Goal: Transaction & Acquisition: Book appointment/travel/reservation

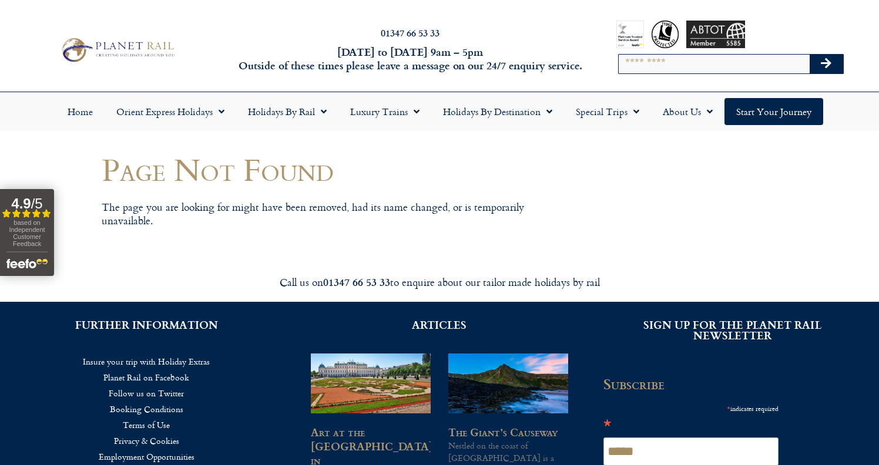
click at [142, 51] on img at bounding box center [117, 49] width 120 height 29
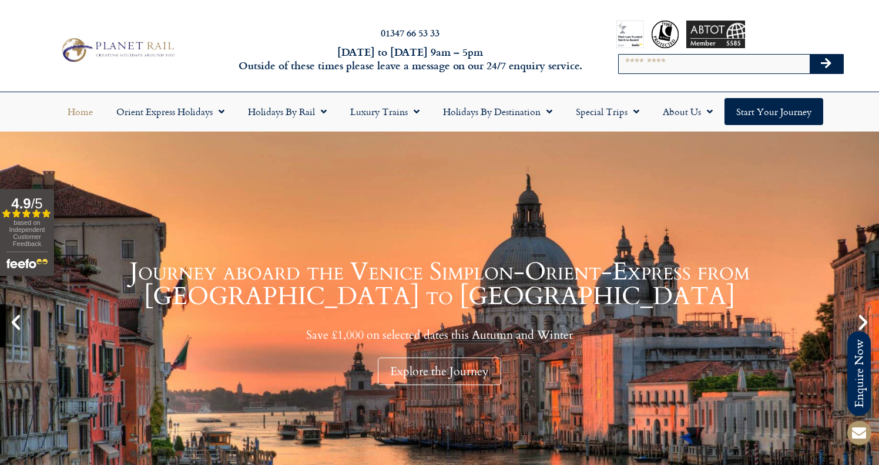
click at [857, 321] on icon "Next slide" at bounding box center [863, 323] width 20 height 20
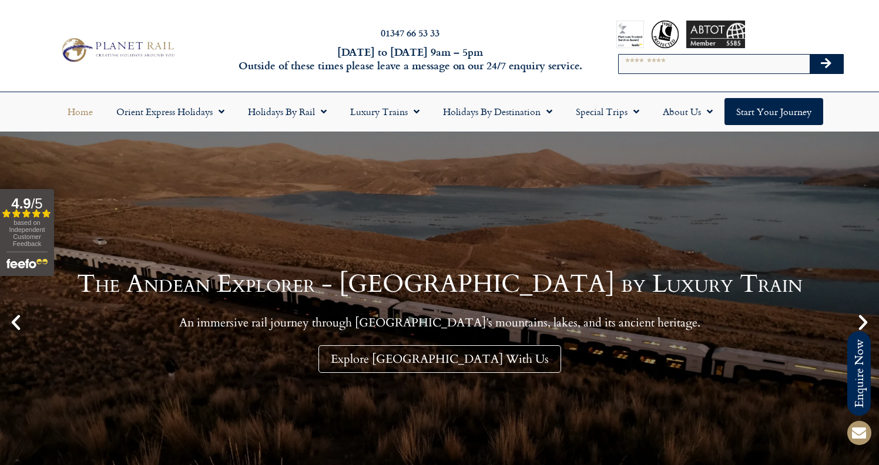
click at [857, 321] on icon "Next slide" at bounding box center [863, 323] width 20 height 20
click at [861, 317] on icon "Next slide" at bounding box center [863, 323] width 20 height 20
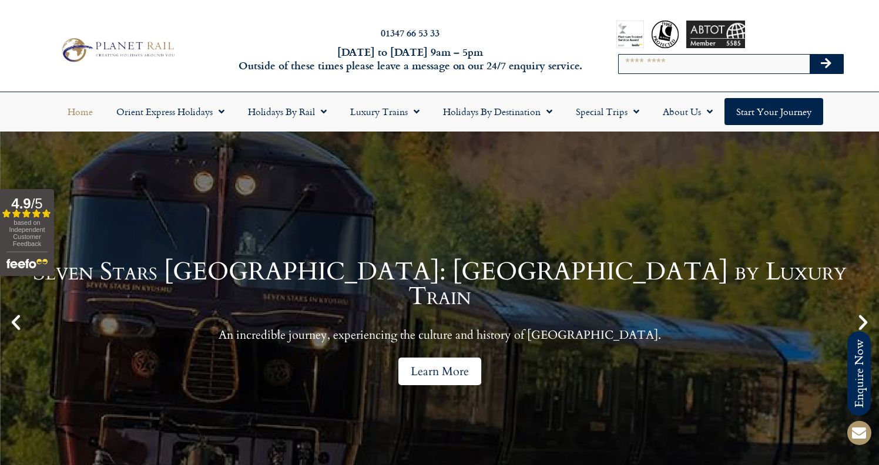
click at [416, 363] on link "Learn More" at bounding box center [439, 372] width 83 height 28
click at [424, 359] on link "Learn More" at bounding box center [439, 372] width 83 height 28
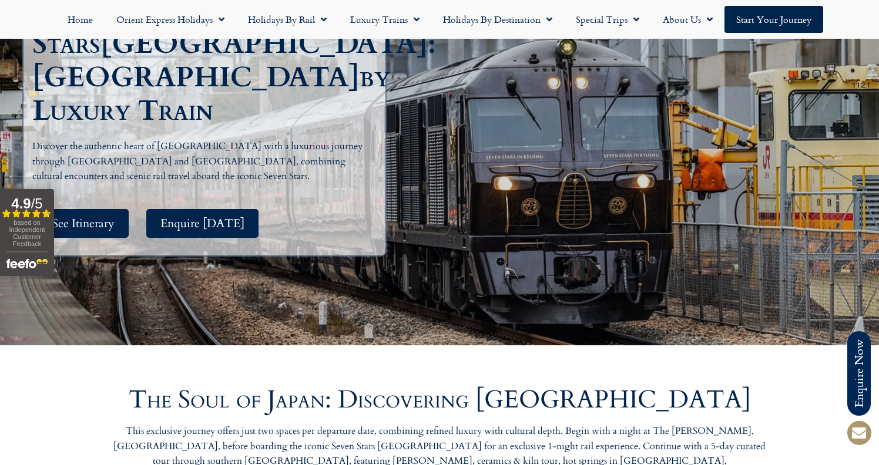
scroll to position [206, 0]
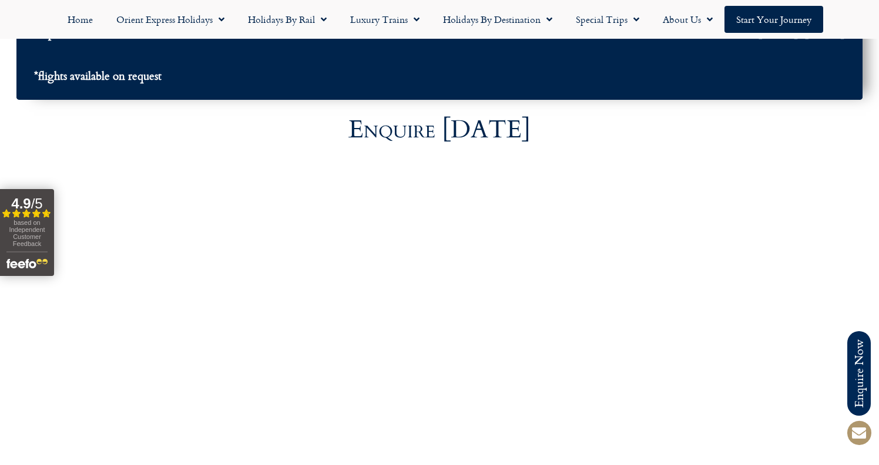
scroll to position [4322, 0]
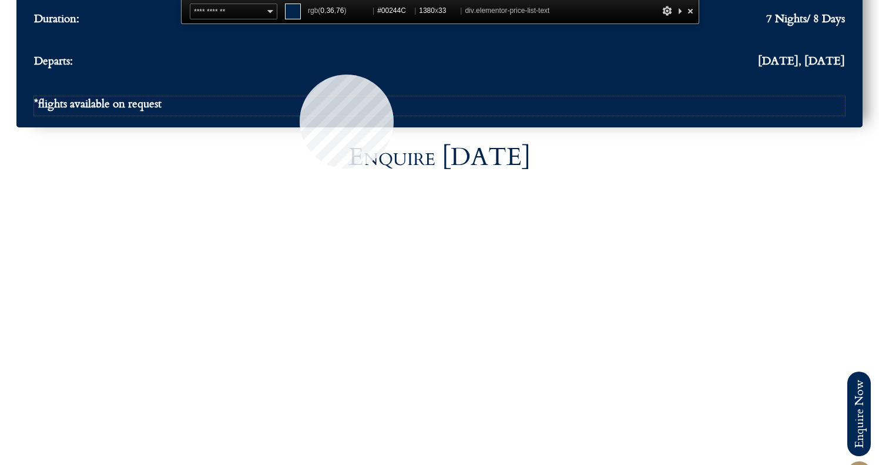
click at [300, 96] on div "*flights available on request" at bounding box center [439, 105] width 811 height 19
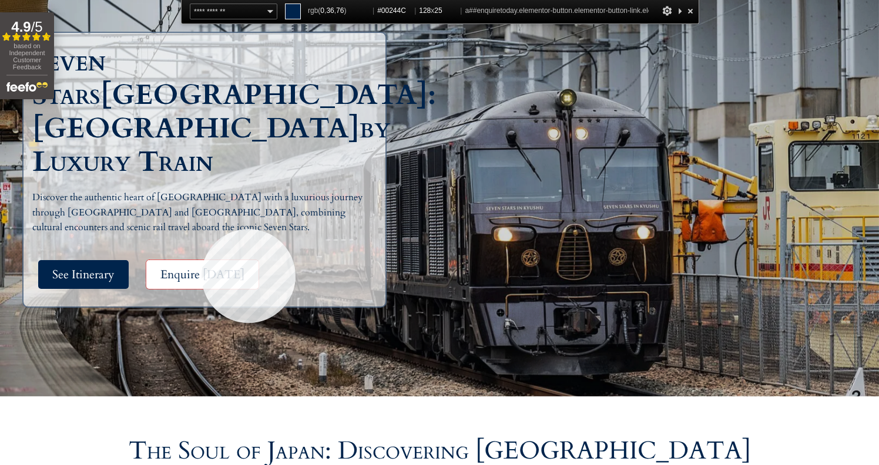
click at [202, 260] on link "Enquire [DATE]" at bounding box center [202, 274] width 112 height 29
